Goal: Information Seeking & Learning: Learn about a topic

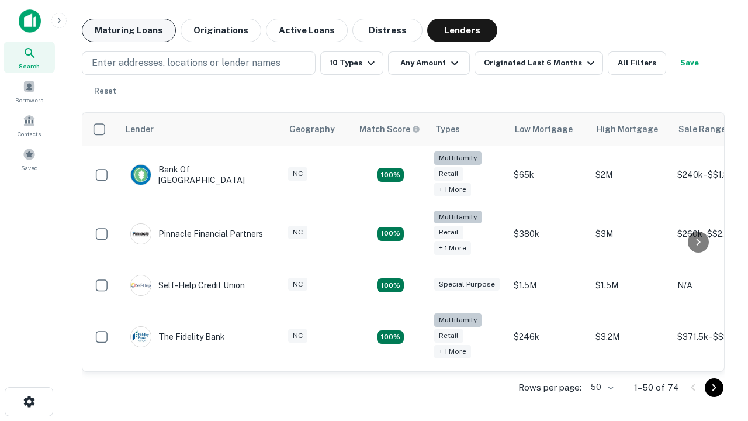
click at [129, 30] on button "Maturing Loans" at bounding box center [129, 30] width 94 height 23
